Goal: Task Accomplishment & Management: Manage account settings

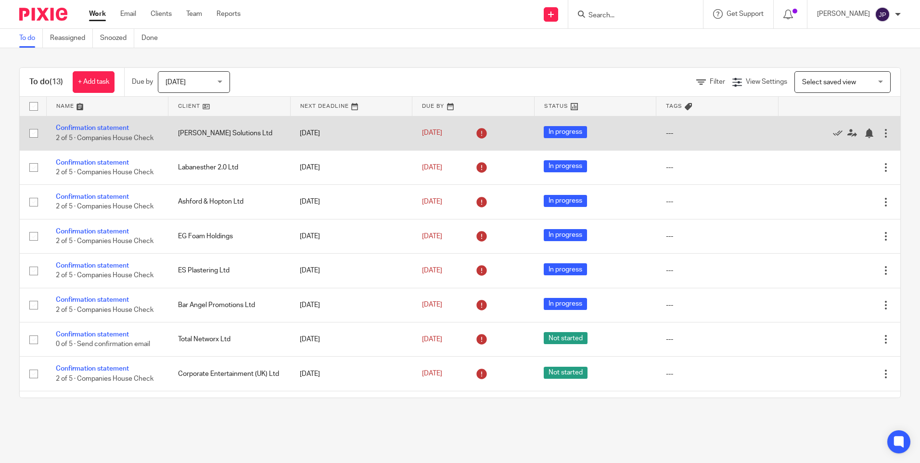
click at [36, 134] on input "checkbox" at bounding box center [34, 133] width 18 height 18
click at [33, 131] on input "checkbox" at bounding box center [34, 133] width 18 height 18
checkbox input "false"
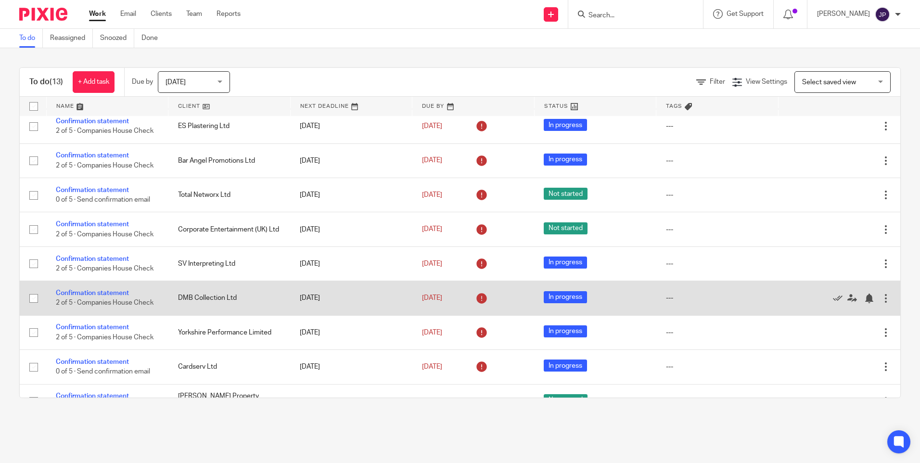
scroll to position [165, 0]
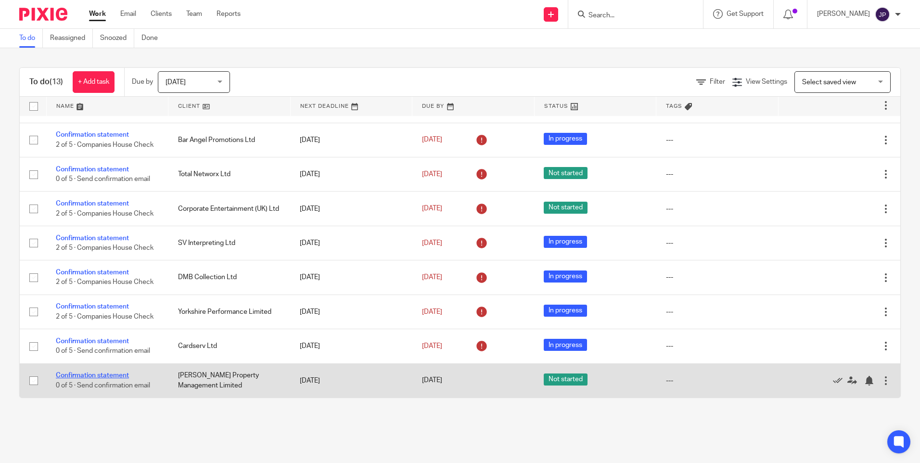
click at [114, 374] on link "Confirmation statement" at bounding box center [92, 375] width 73 height 7
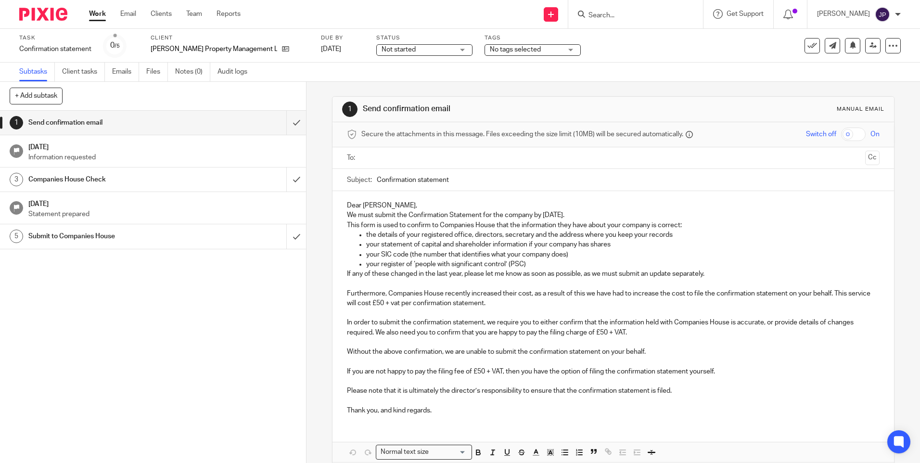
click at [401, 159] on input "text" at bounding box center [613, 158] width 496 height 11
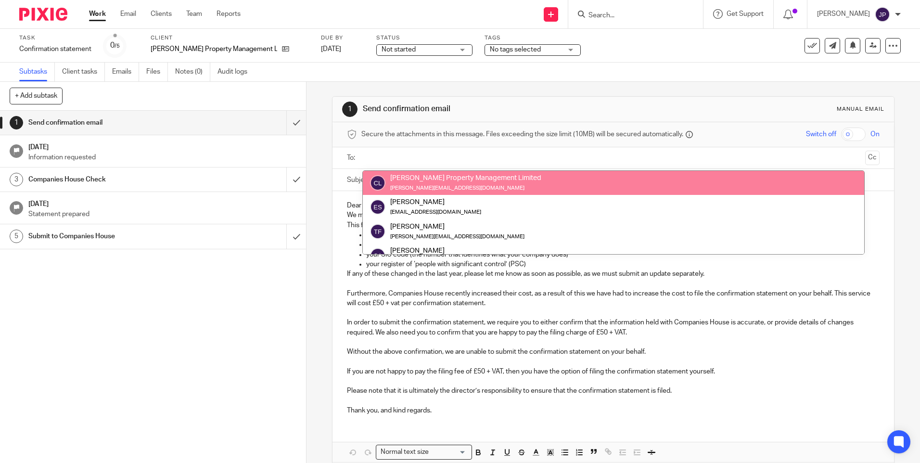
click at [413, 157] on input "text" at bounding box center [613, 158] width 496 height 11
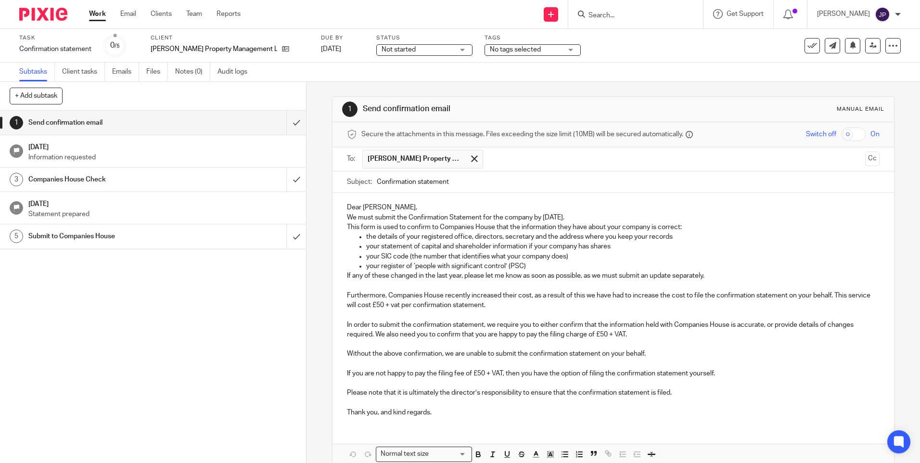
scroll to position [48, 0]
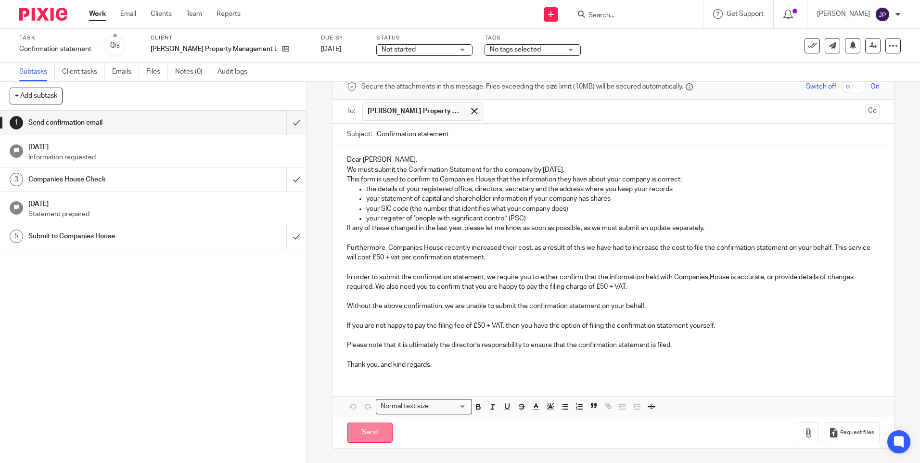
click at [372, 432] on input "Send" at bounding box center [370, 433] width 46 height 21
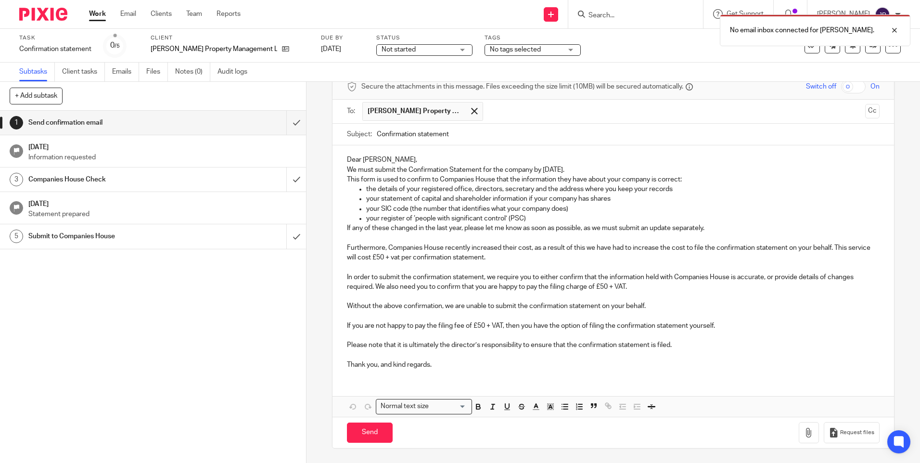
scroll to position [0, 0]
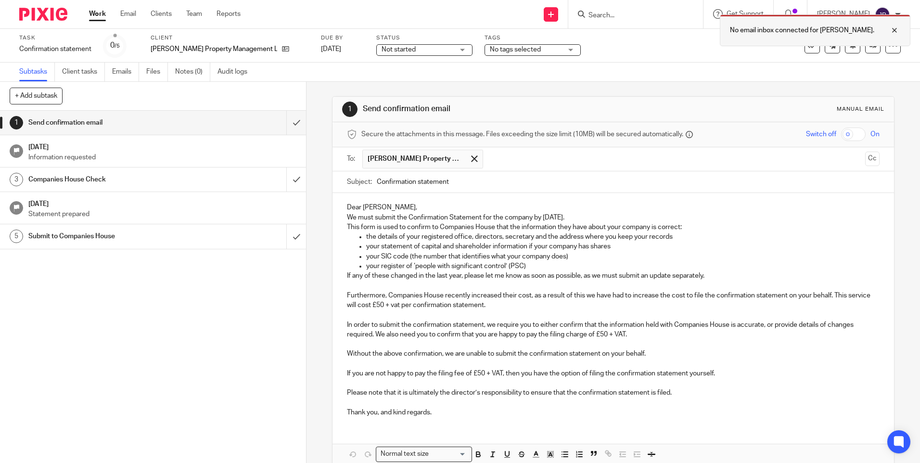
click at [892, 32] on div at bounding box center [888, 31] width 26 height 12
click at [870, 14] on p "[PERSON_NAME]" at bounding box center [843, 14] width 53 height 10
click at [876, 53] on span "Email integration" at bounding box center [871, 52] width 50 height 7
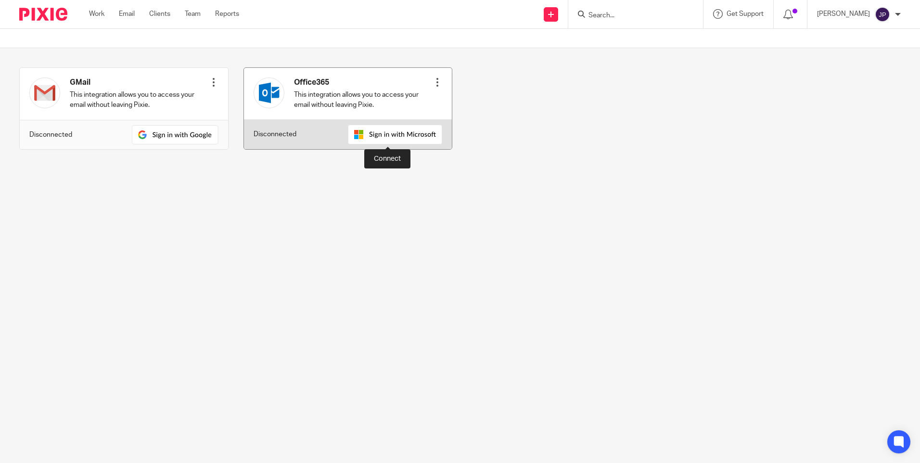
click at [370, 135] on img at bounding box center [395, 135] width 94 height 20
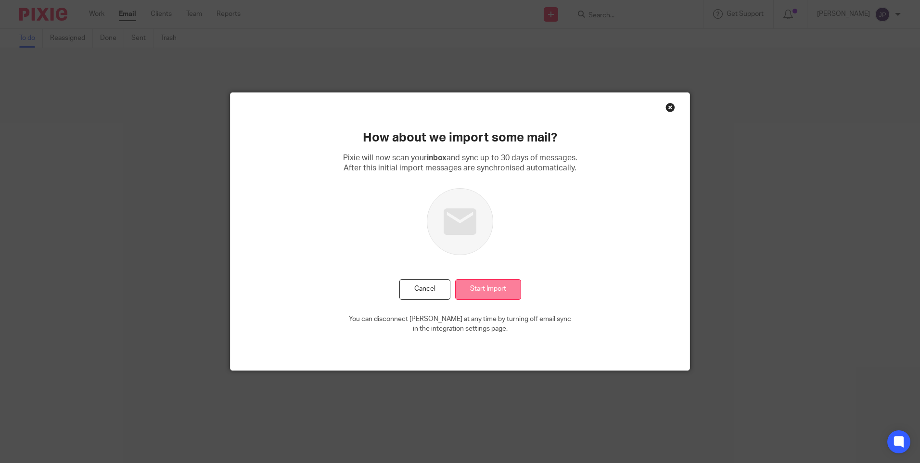
click at [500, 291] on input "Start Import" at bounding box center [488, 289] width 66 height 21
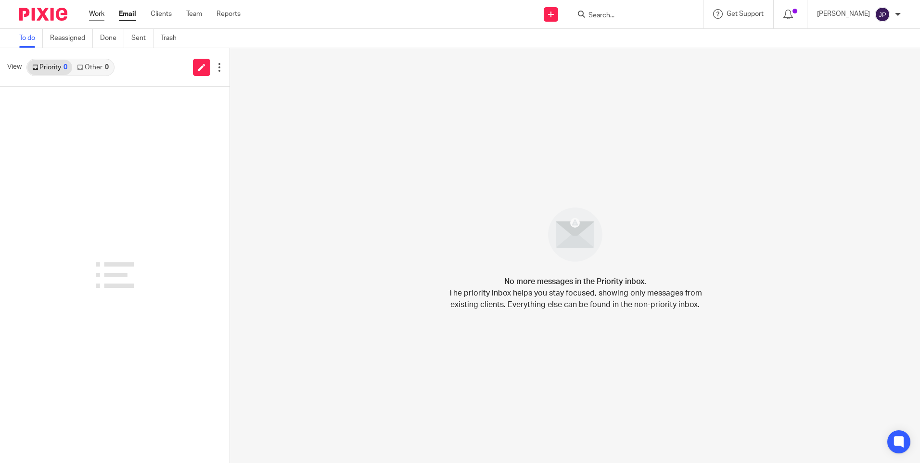
click at [98, 16] on link "Work" at bounding box center [96, 14] width 15 height 10
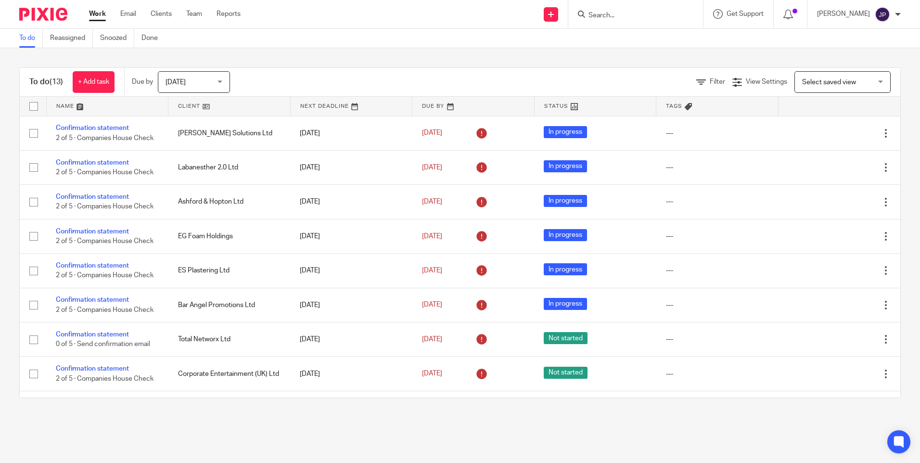
scroll to position [165, 0]
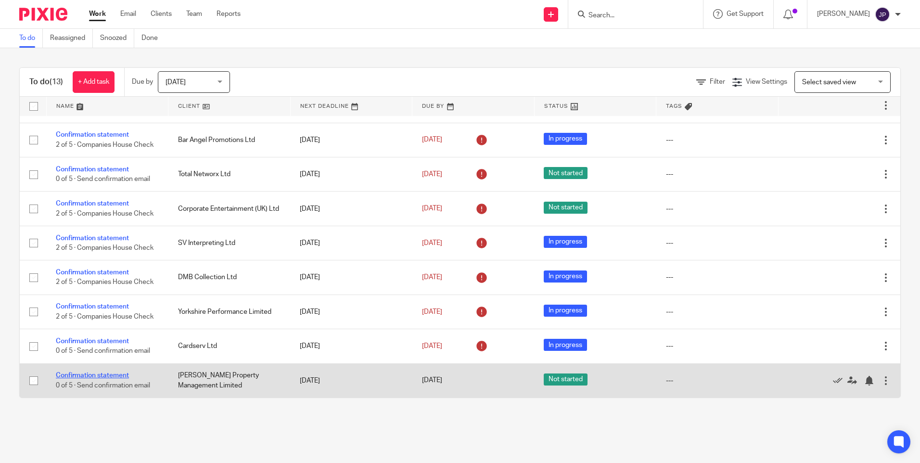
click at [82, 375] on link "Confirmation statement" at bounding box center [92, 375] width 73 height 7
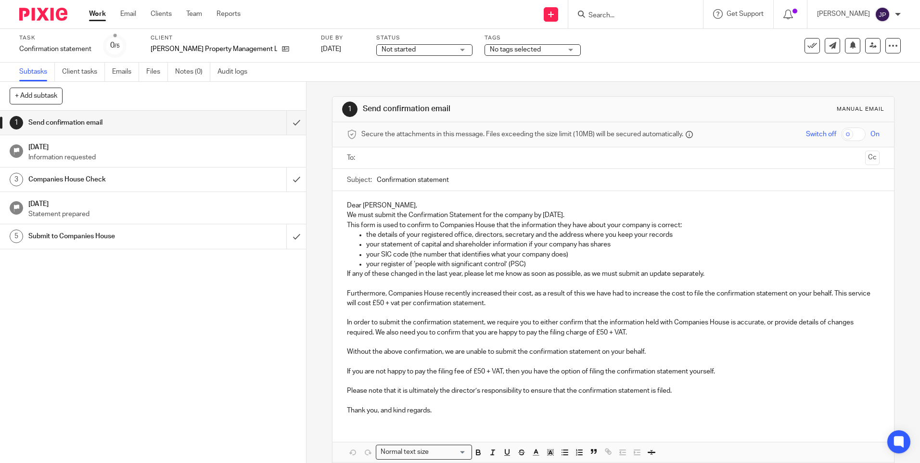
click at [368, 161] on input "text" at bounding box center [613, 158] width 496 height 11
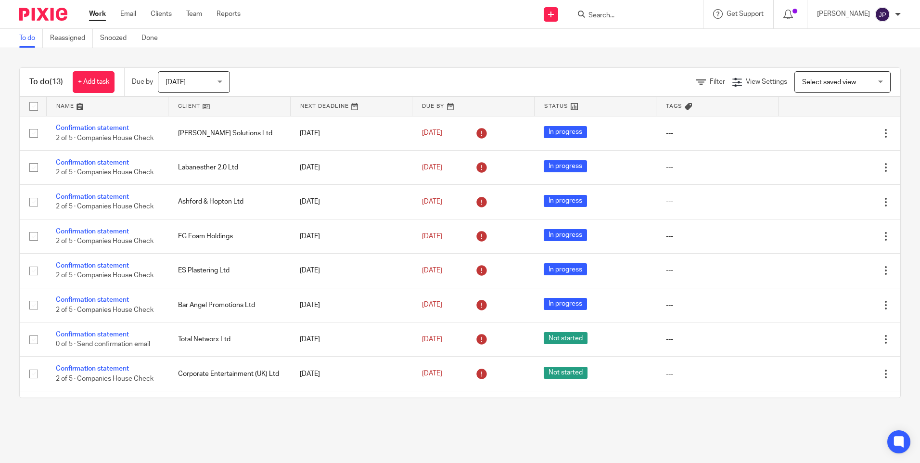
scroll to position [165, 0]
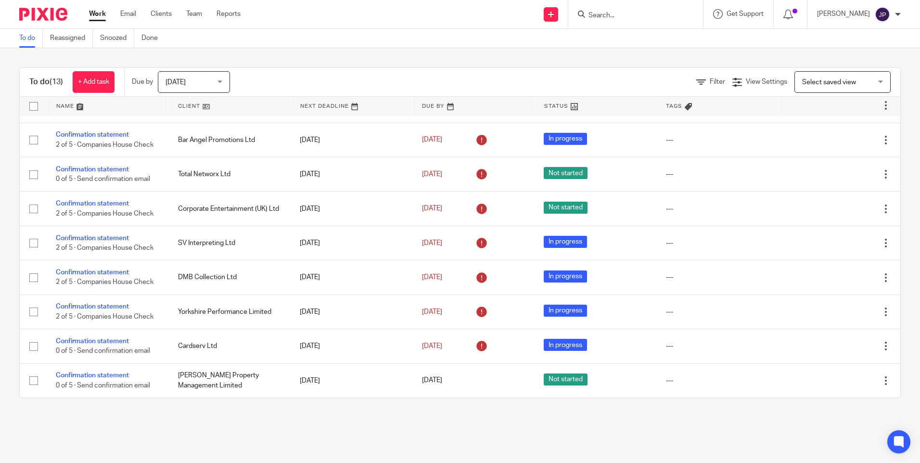
click at [619, 19] on input "Search" at bounding box center [631, 16] width 87 height 9
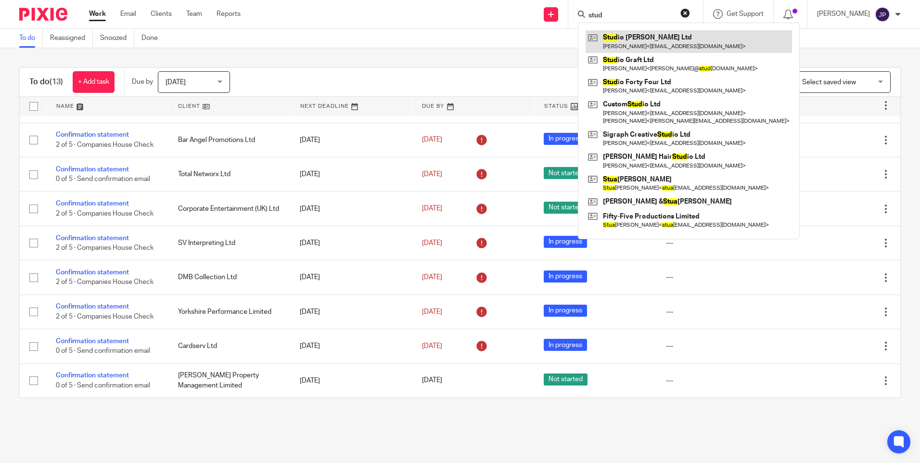
type input "stud"
click at [676, 44] on link at bounding box center [689, 41] width 206 height 22
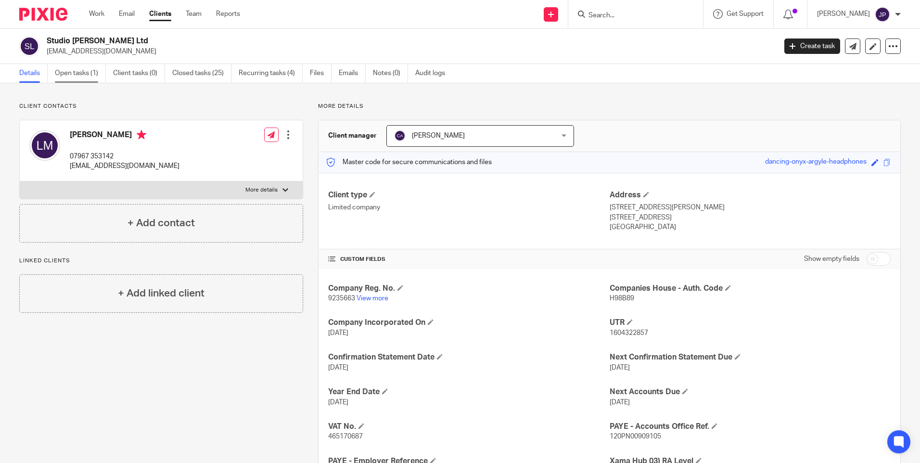
click at [83, 72] on link "Open tasks (1)" at bounding box center [80, 73] width 51 height 19
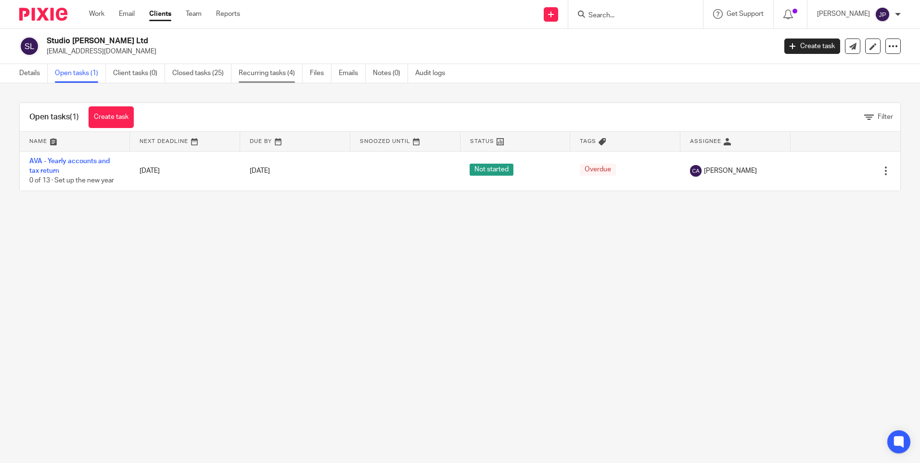
click at [277, 74] on link "Recurring tasks (4)" at bounding box center [271, 73] width 64 height 19
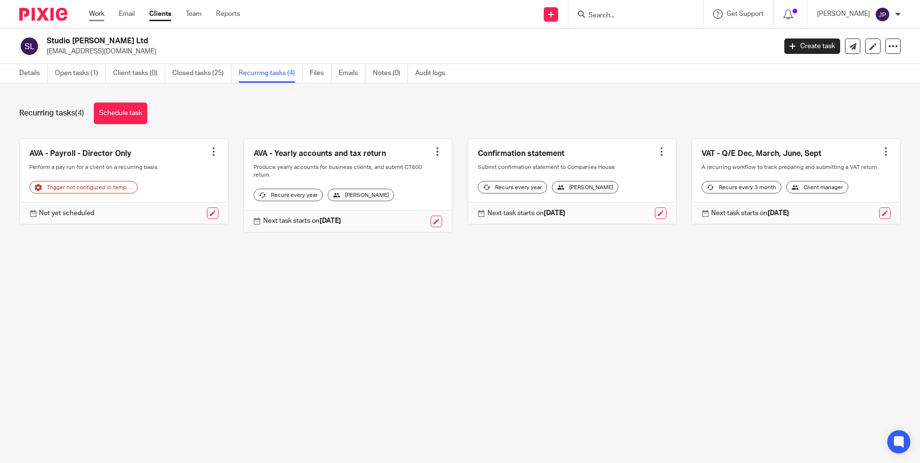
click at [103, 12] on link "Work" at bounding box center [96, 14] width 15 height 10
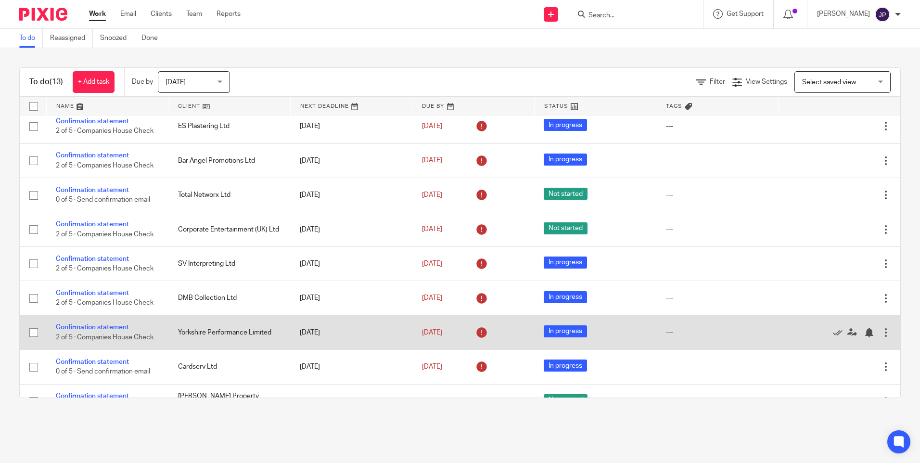
scroll to position [165, 0]
